Goal: Transaction & Acquisition: Book appointment/travel/reservation

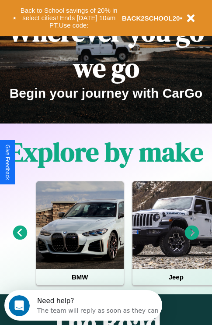
scroll to position [135, 0]
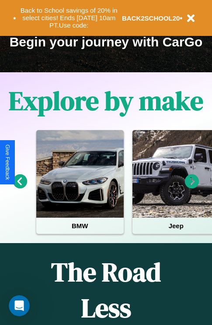
click at [192, 187] on icon at bounding box center [192, 181] width 14 height 14
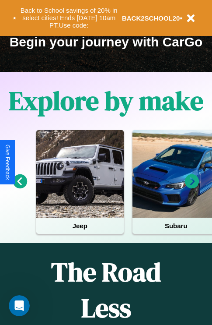
click at [192, 187] on icon at bounding box center [192, 181] width 14 height 14
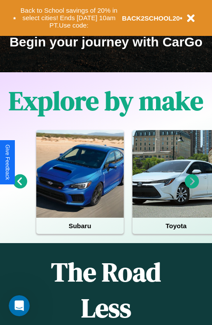
click at [192, 187] on icon at bounding box center [192, 181] width 14 height 14
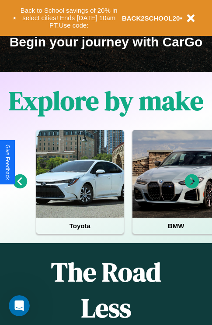
click at [20, 187] on icon at bounding box center [20, 181] width 14 height 14
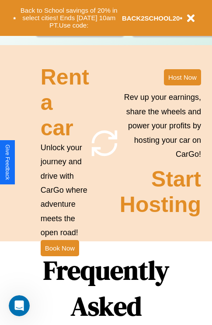
scroll to position [852, 0]
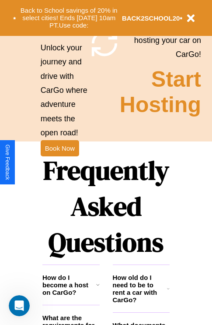
click at [59, 162] on h1 "Frequently Asked Questions" at bounding box center [105, 206] width 127 height 116
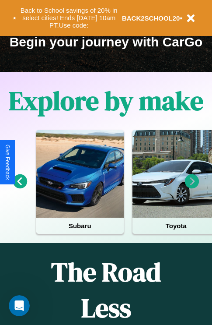
scroll to position [0, 0]
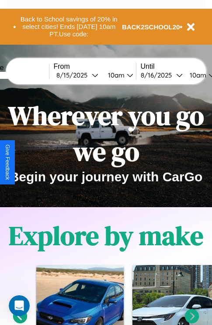
click at [192, 321] on icon at bounding box center [192, 316] width 14 height 14
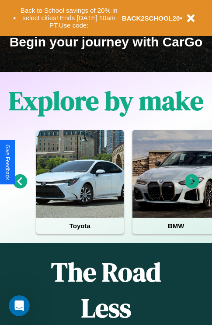
scroll to position [71, 0]
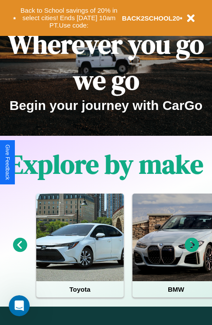
type input "******"
click at [20, 251] on icon at bounding box center [20, 245] width 14 height 14
click at [192, 251] on icon at bounding box center [192, 245] width 14 height 14
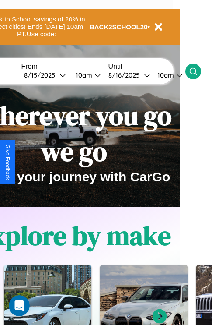
click at [198, 71] on icon at bounding box center [193, 71] width 9 height 9
